Goal: Navigation & Orientation: Find specific page/section

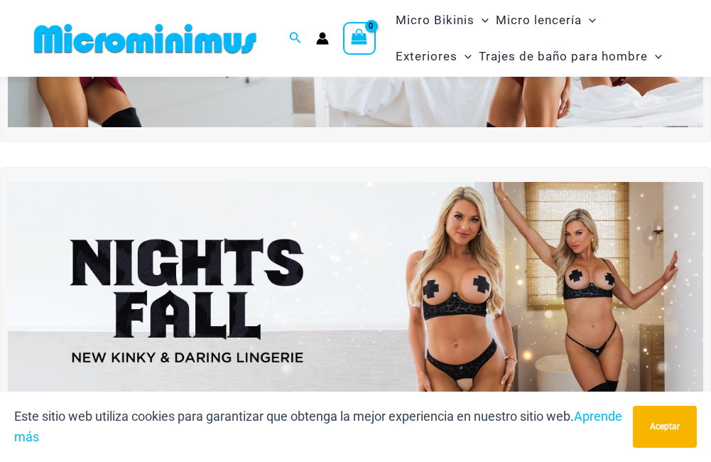
scroll to position [607, 0]
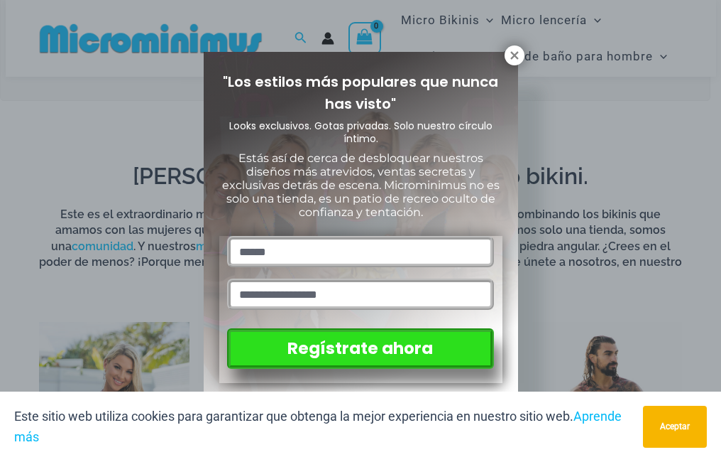
drag, startPoint x: 713, startPoint y: 40, endPoint x: 715, endPoint y: 114, distance: 74.6
click at [516, 58] on icon at bounding box center [514, 55] width 13 height 13
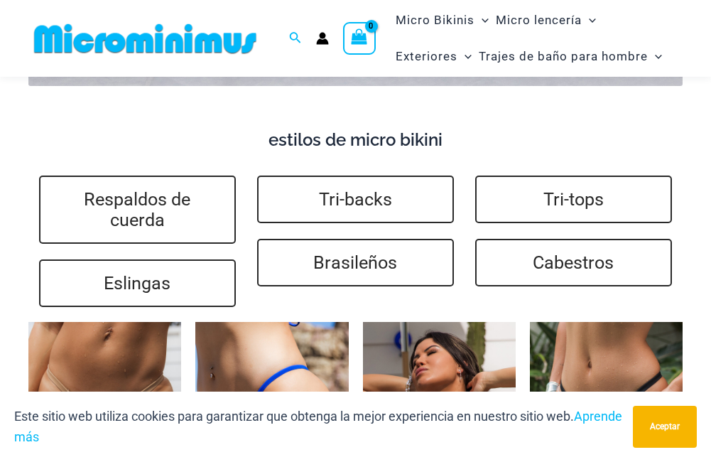
scroll to position [3313, 0]
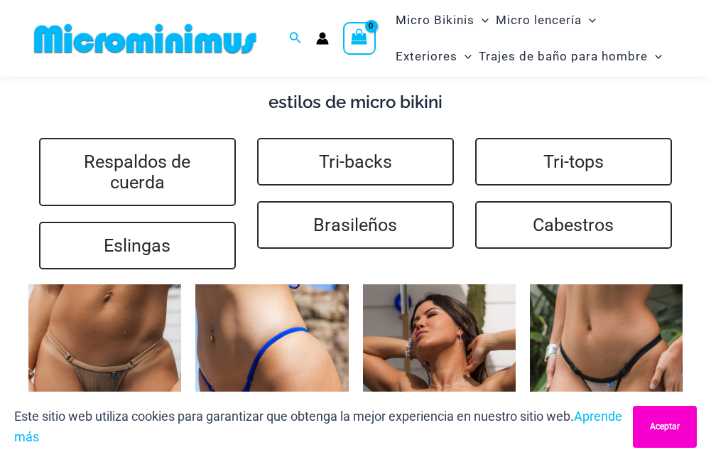
click at [664, 425] on button "Aceptar" at bounding box center [665, 426] width 64 height 42
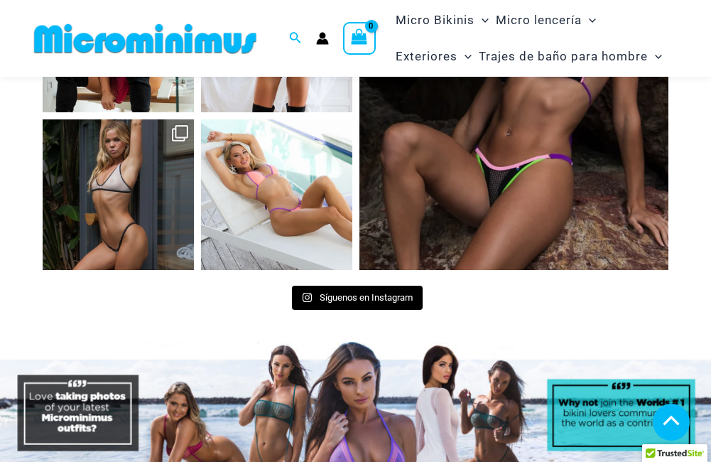
scroll to position [6049, 0]
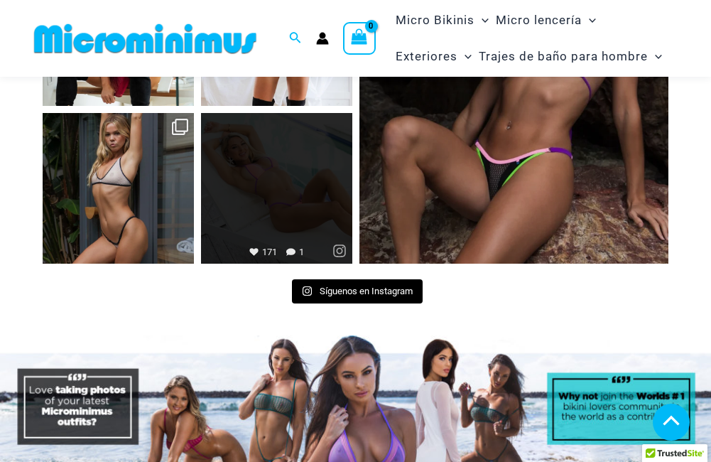
click at [299, 201] on link "Open" at bounding box center [276, 188] width 151 height 151
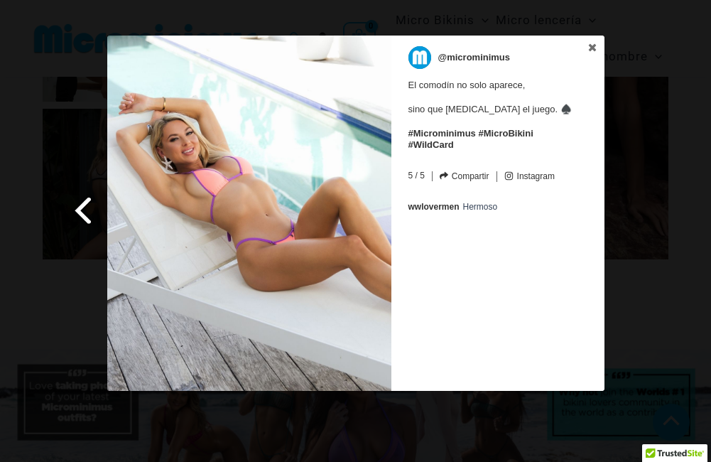
click at [84, 212] on span at bounding box center [84, 210] width 24 height 32
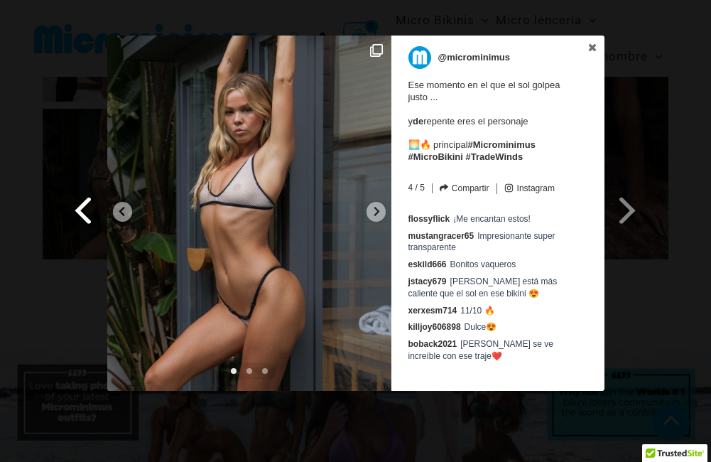
click at [82, 212] on span at bounding box center [84, 210] width 24 height 32
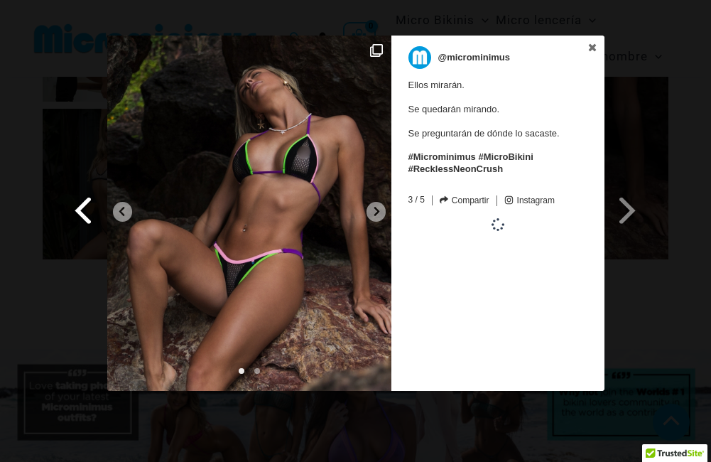
click at [82, 212] on span at bounding box center [84, 210] width 24 height 32
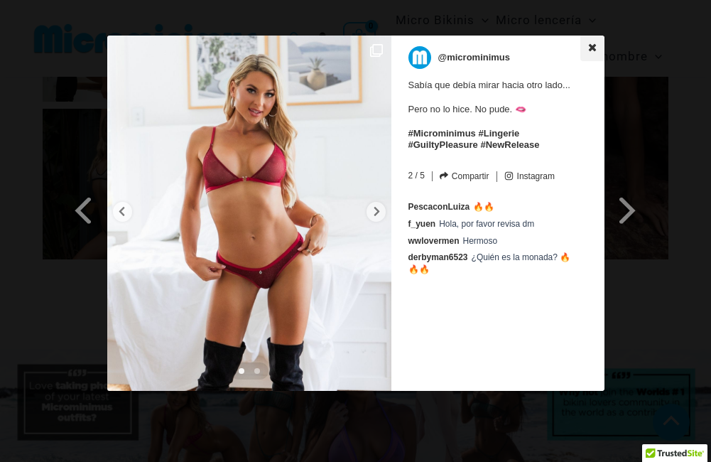
click at [593, 49] on link at bounding box center [592, 49] width 24 height 26
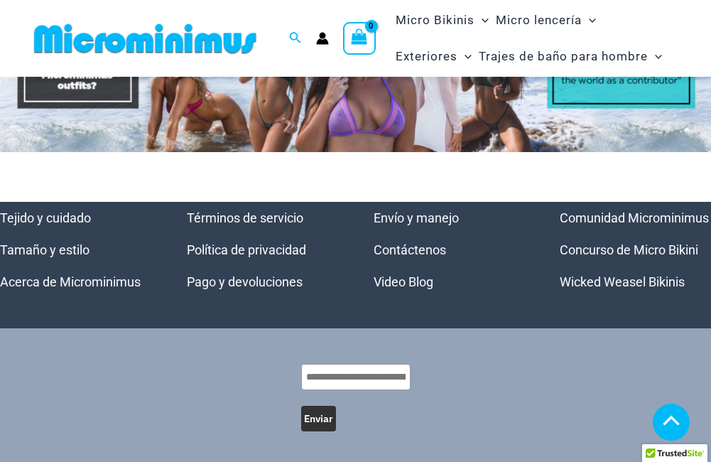
scroll to position [6397, 0]
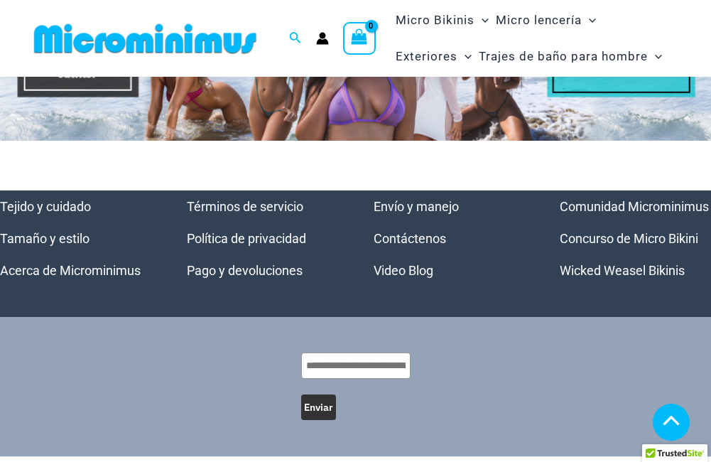
click at [648, 244] on link "Concurso de Micro Bikini" at bounding box center [629, 238] width 138 height 15
